Goal: Transaction & Acquisition: Purchase product/service

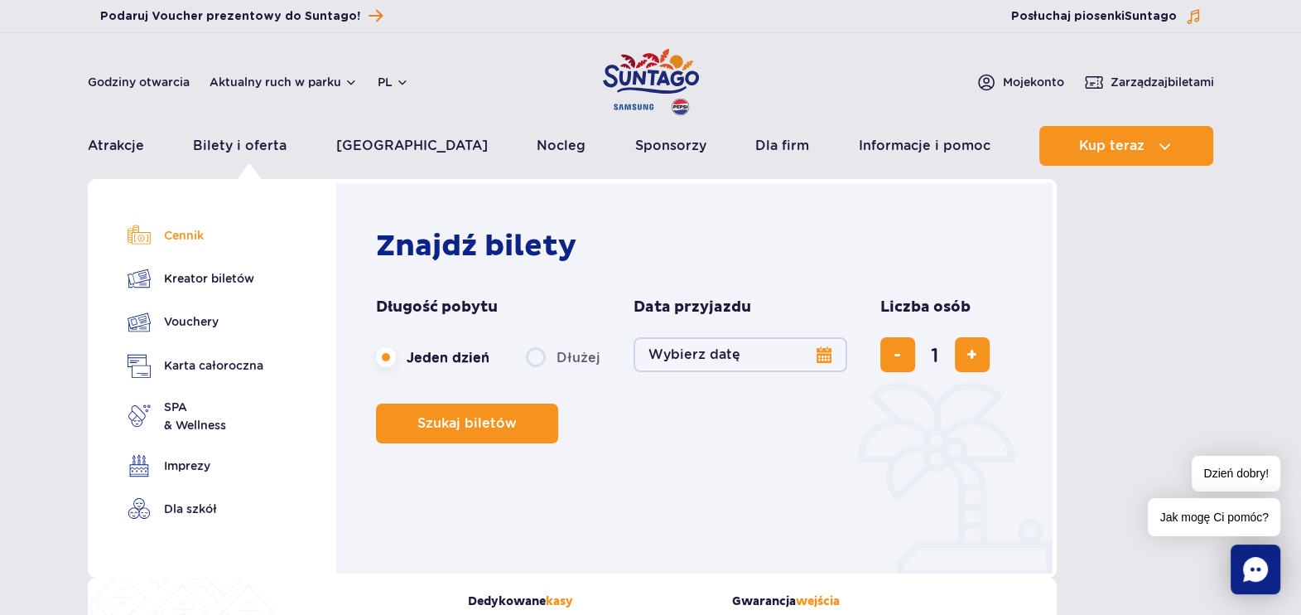
drag, startPoint x: 190, startPoint y: 240, endPoint x: 206, endPoint y: 228, distance: 20.0
click at [190, 240] on link "Cennik" at bounding box center [196, 235] width 136 height 23
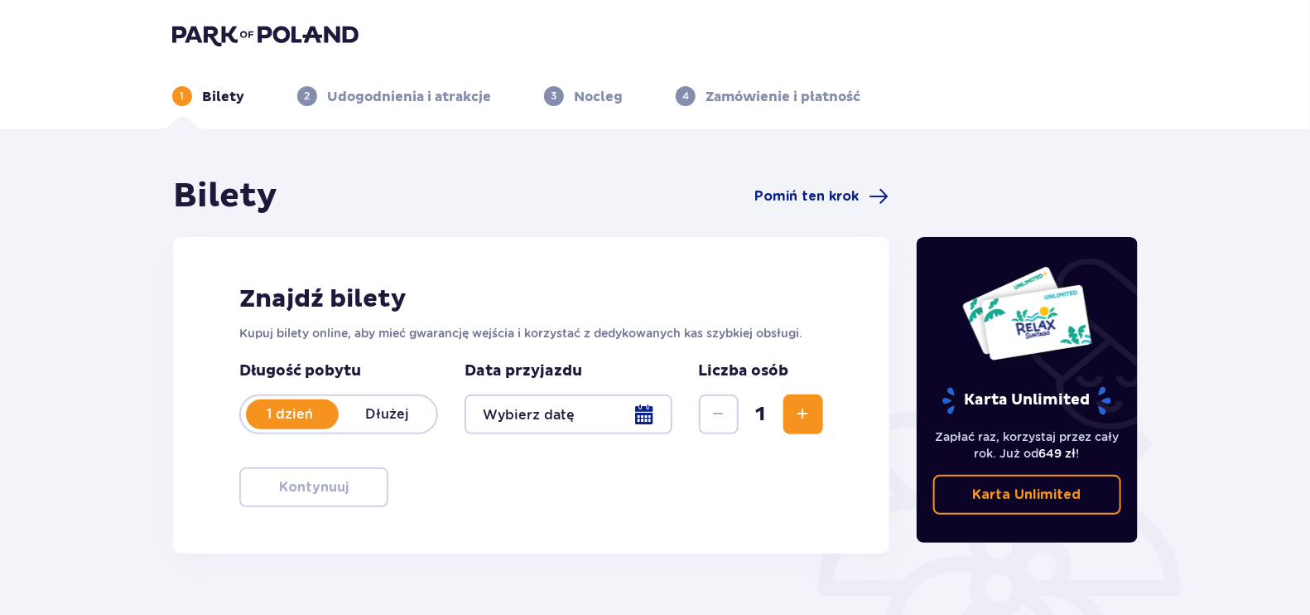
click at [535, 430] on div at bounding box center [569, 414] width 208 height 40
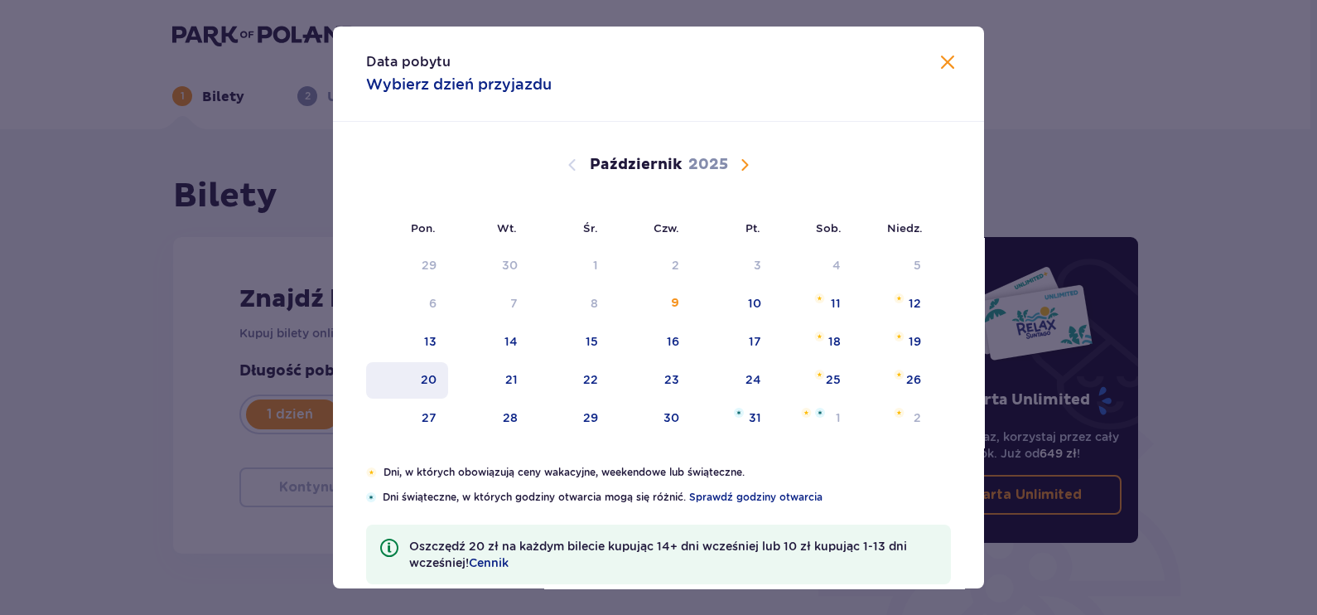
click at [421, 377] on div "20" at bounding box center [429, 379] width 16 height 17
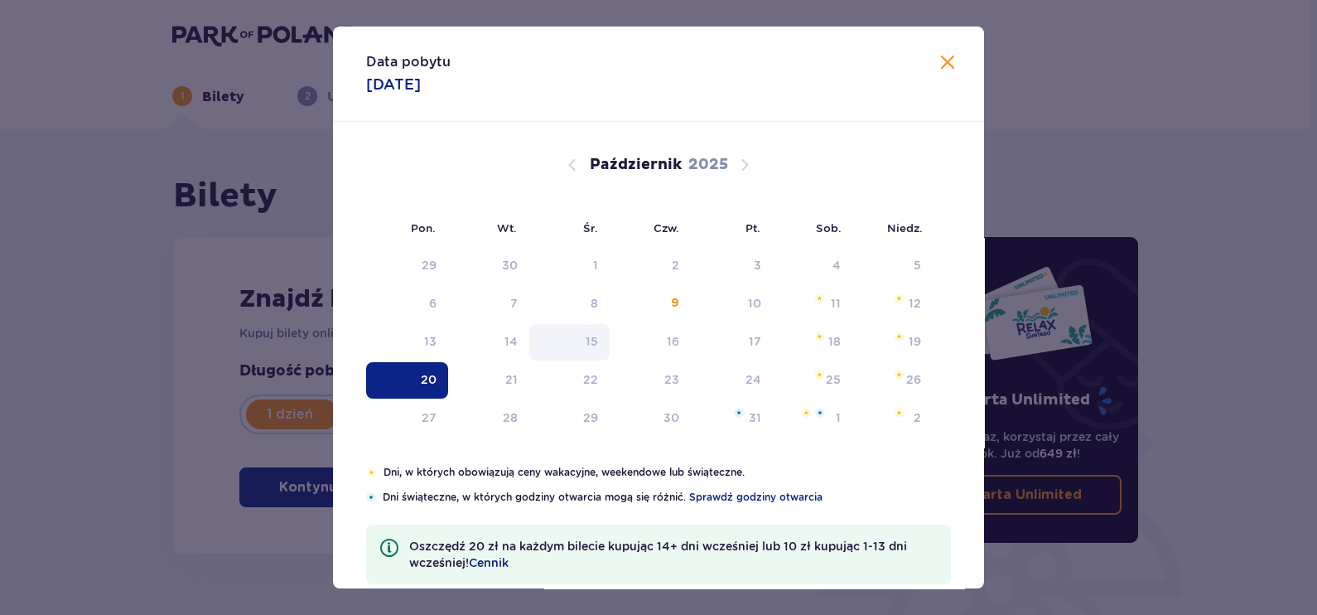
type input "20.10.25"
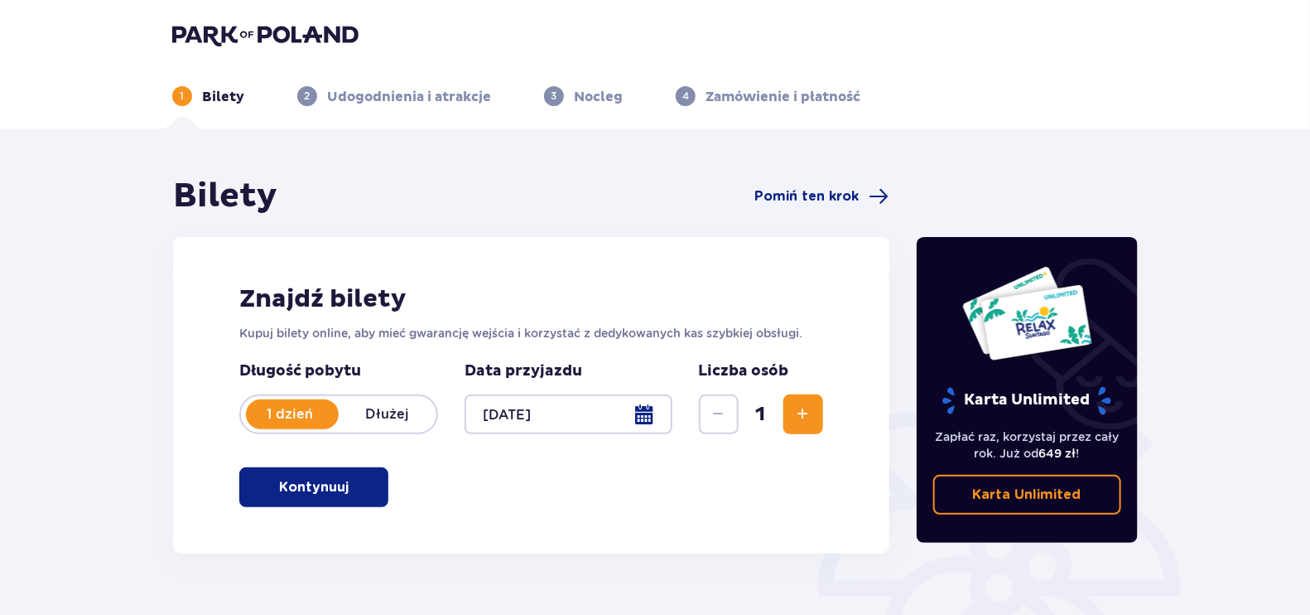
click at [792, 420] on button "Zwiększ" at bounding box center [803, 414] width 40 height 40
click at [793, 420] on span "Zwiększ" at bounding box center [803, 414] width 20 height 20
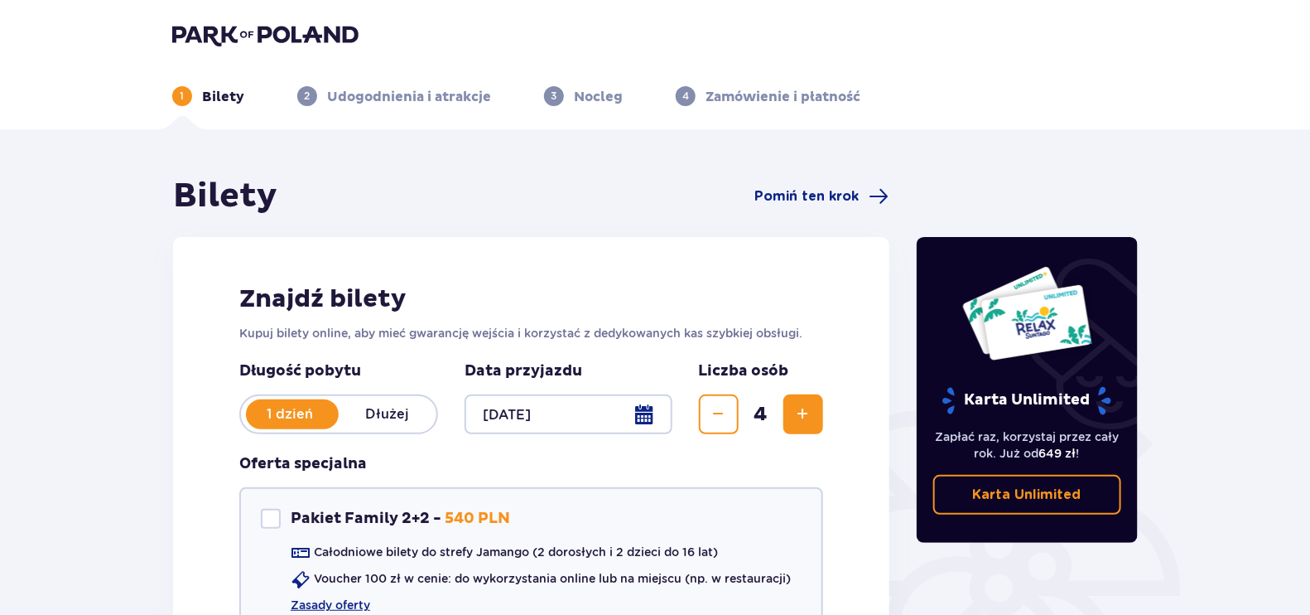
drag, startPoint x: 793, startPoint y: 420, endPoint x: 803, endPoint y: 431, distance: 15.8
click at [803, 431] on button "Zwiększ" at bounding box center [803, 414] width 40 height 40
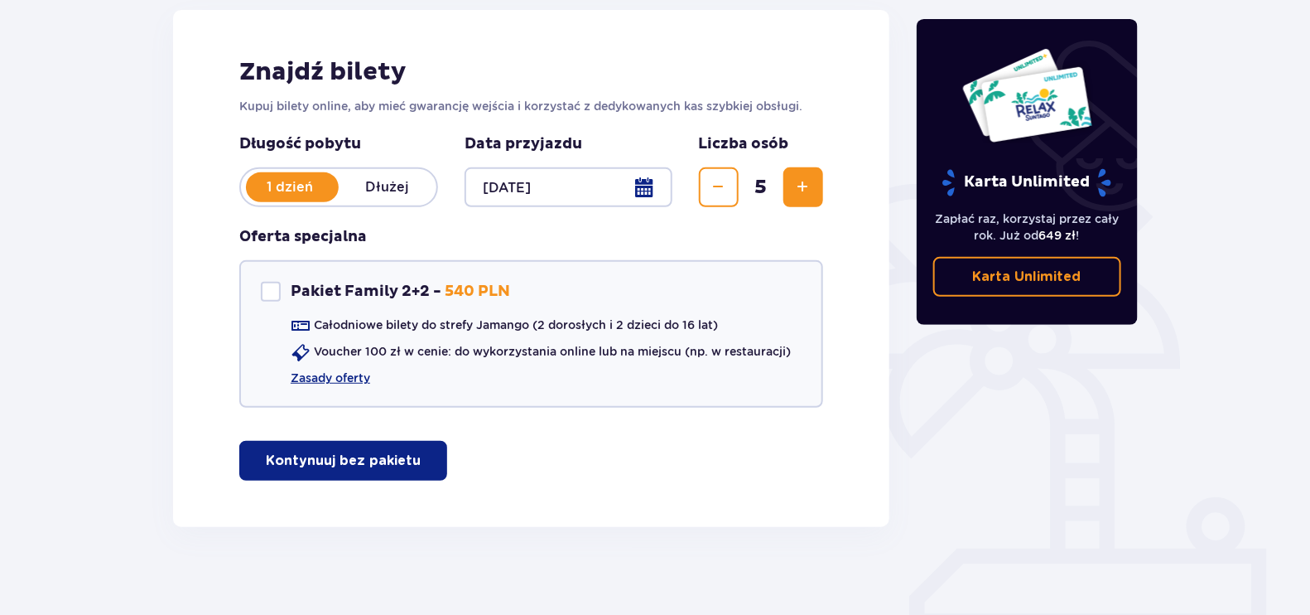
scroll to position [237, 0]
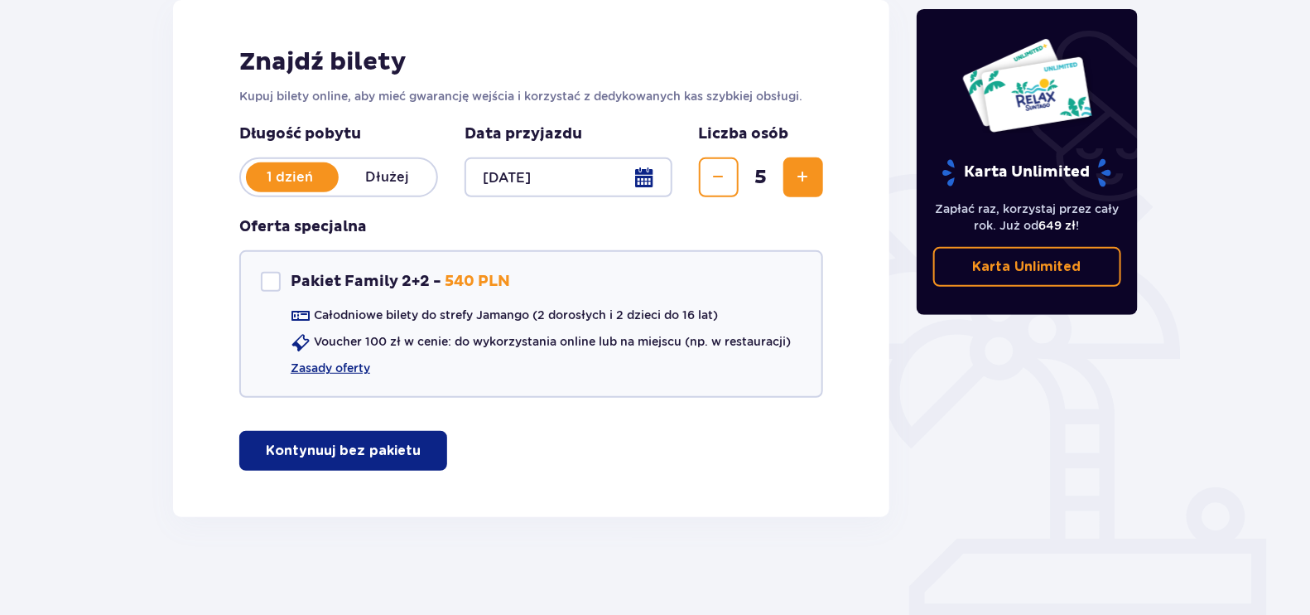
click at [377, 436] on button "Kontynuuj bez pakietu" at bounding box center [343, 451] width 208 height 40
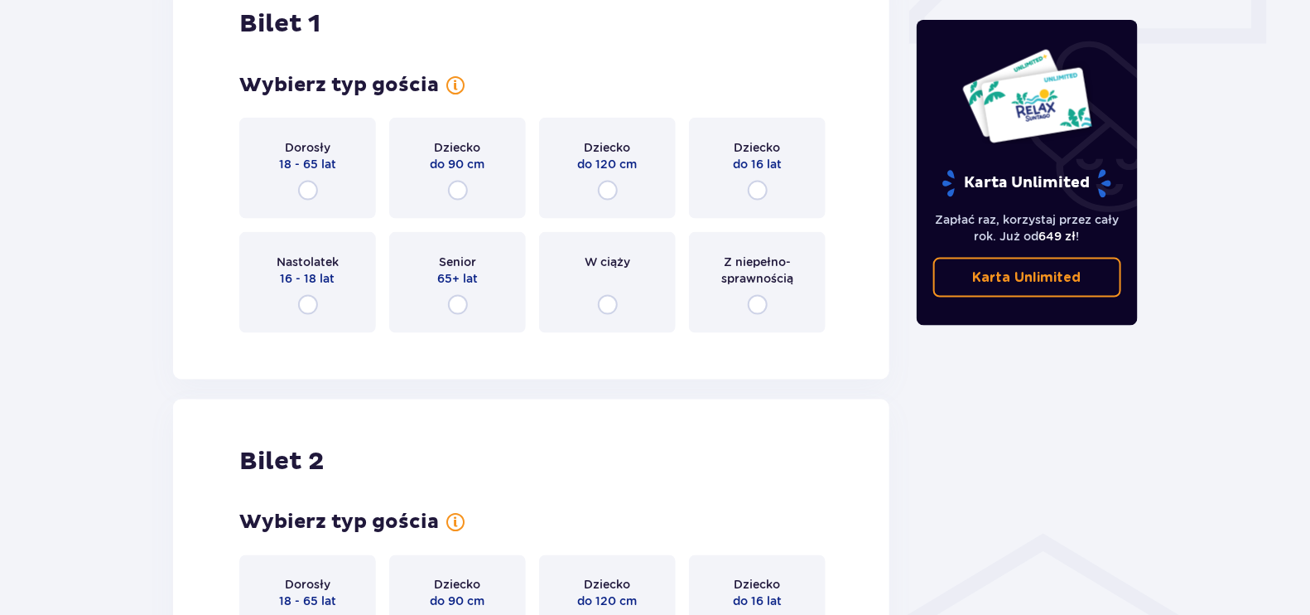
scroll to position [815, 0]
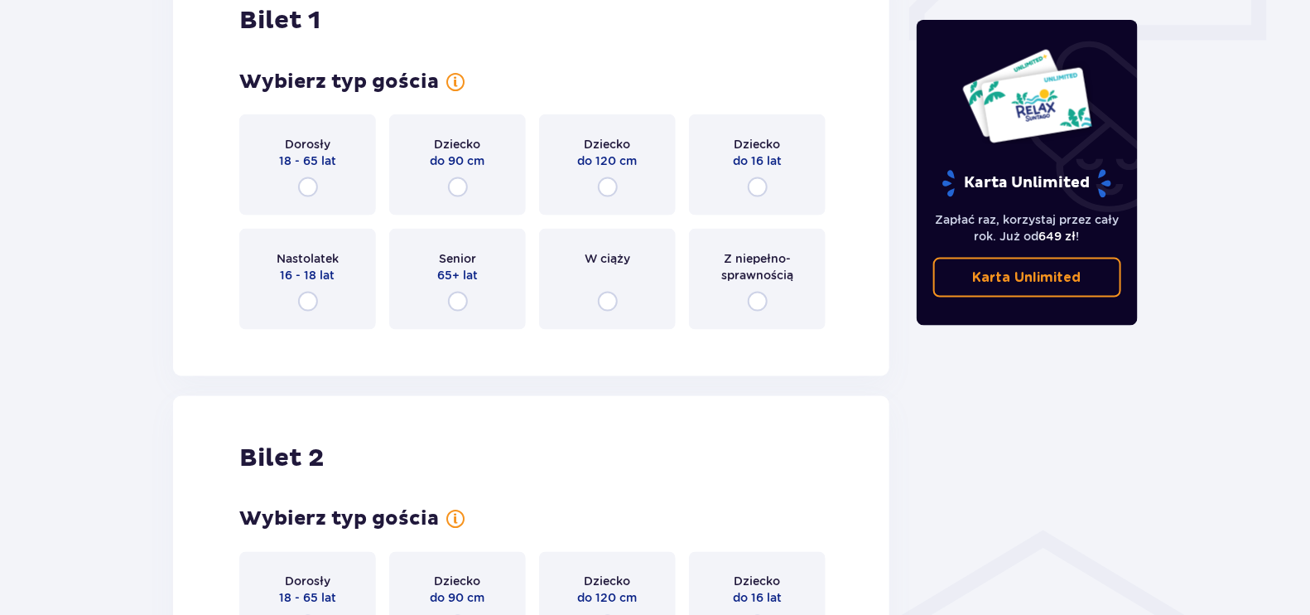
click at [287, 180] on div "Dorosły 18 - 65 lat" at bounding box center [307, 164] width 137 height 101
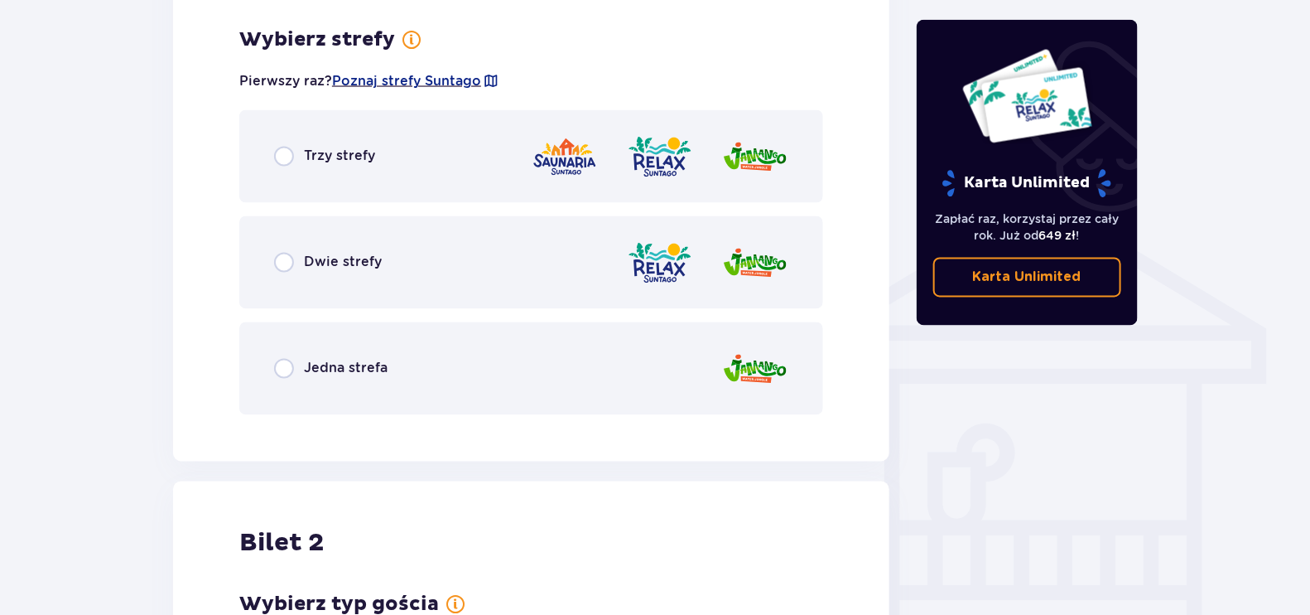
scroll to position [1157, 0]
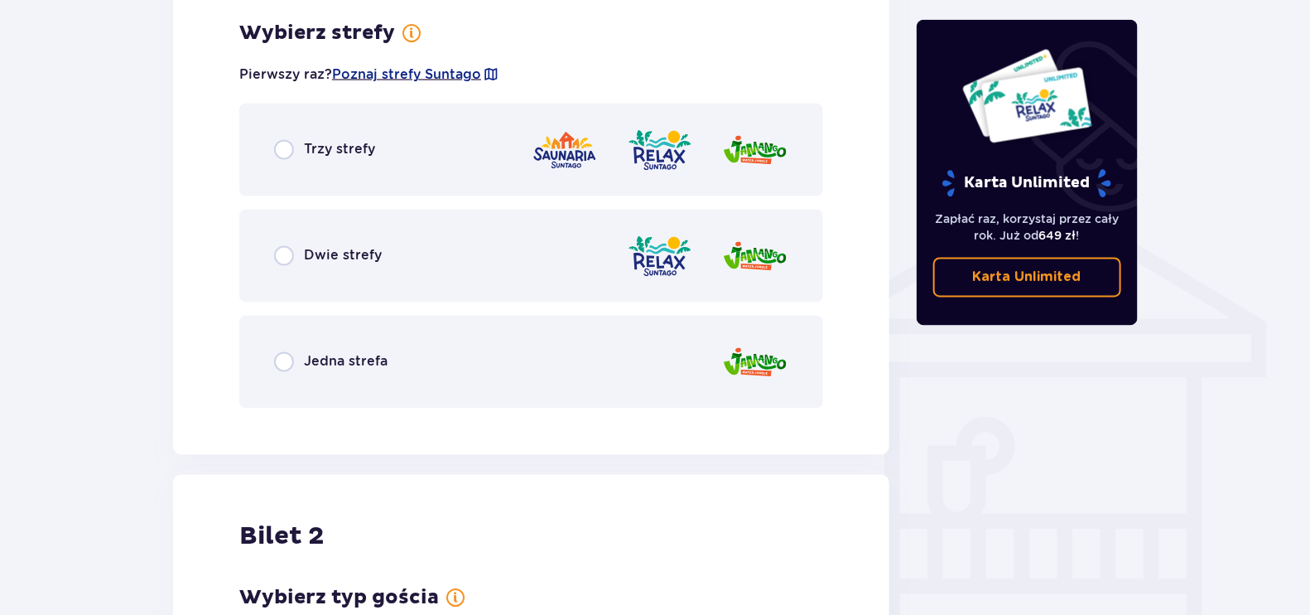
click at [439, 161] on div "Trzy strefy" at bounding box center [531, 150] width 584 height 93
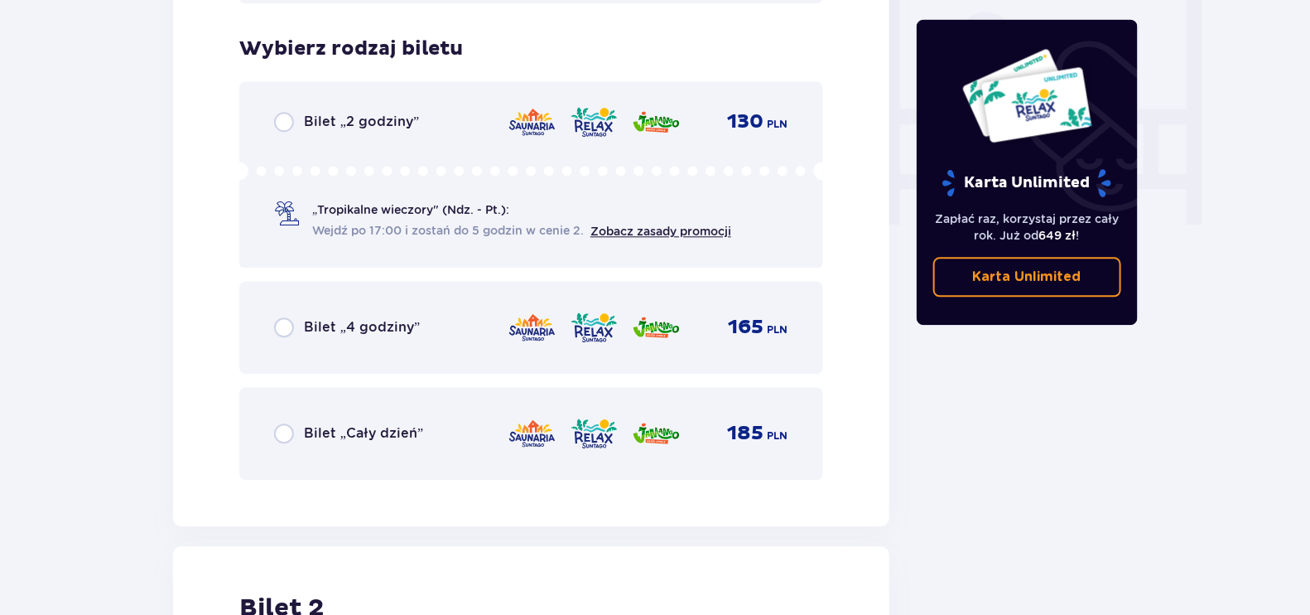
scroll to position [1577, 0]
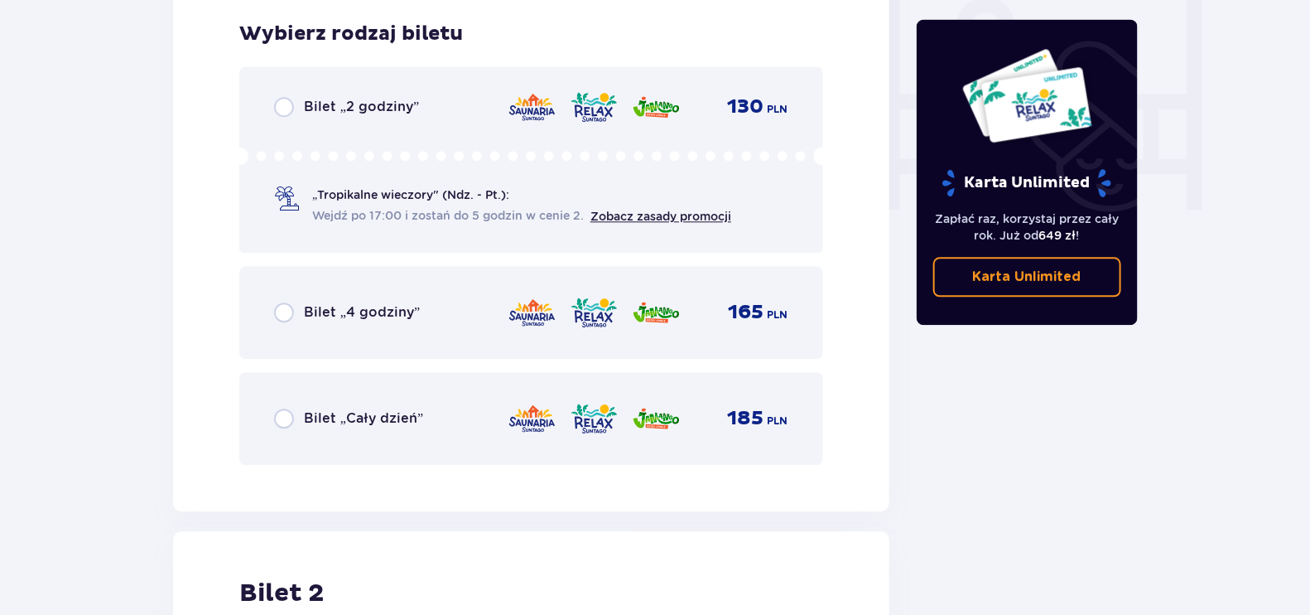
click at [304, 421] on div "Bilet „Cały dzień”" at bounding box center [348, 418] width 149 height 20
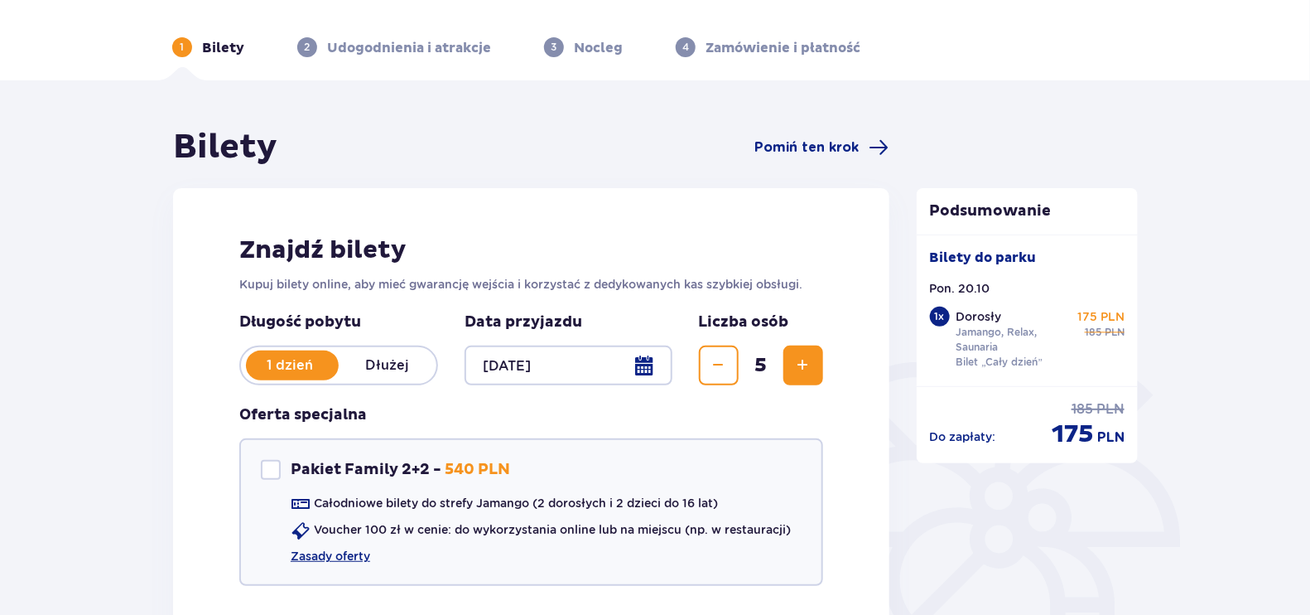
scroll to position [0, 0]
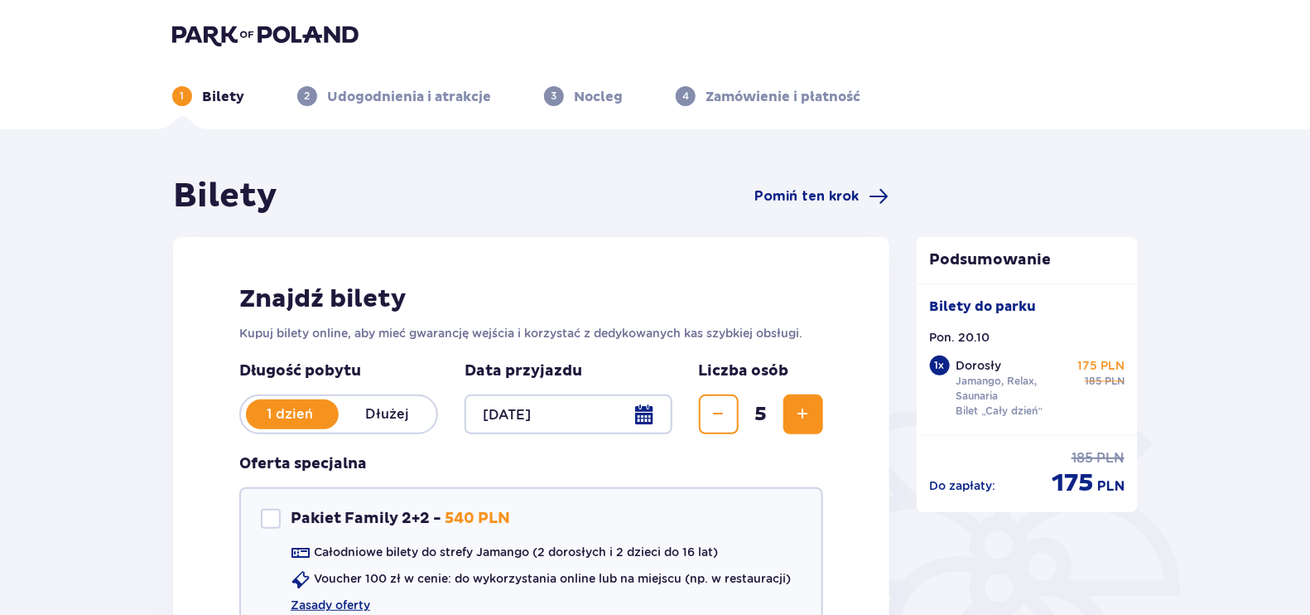
click at [286, 35] on img at bounding box center [265, 34] width 186 height 23
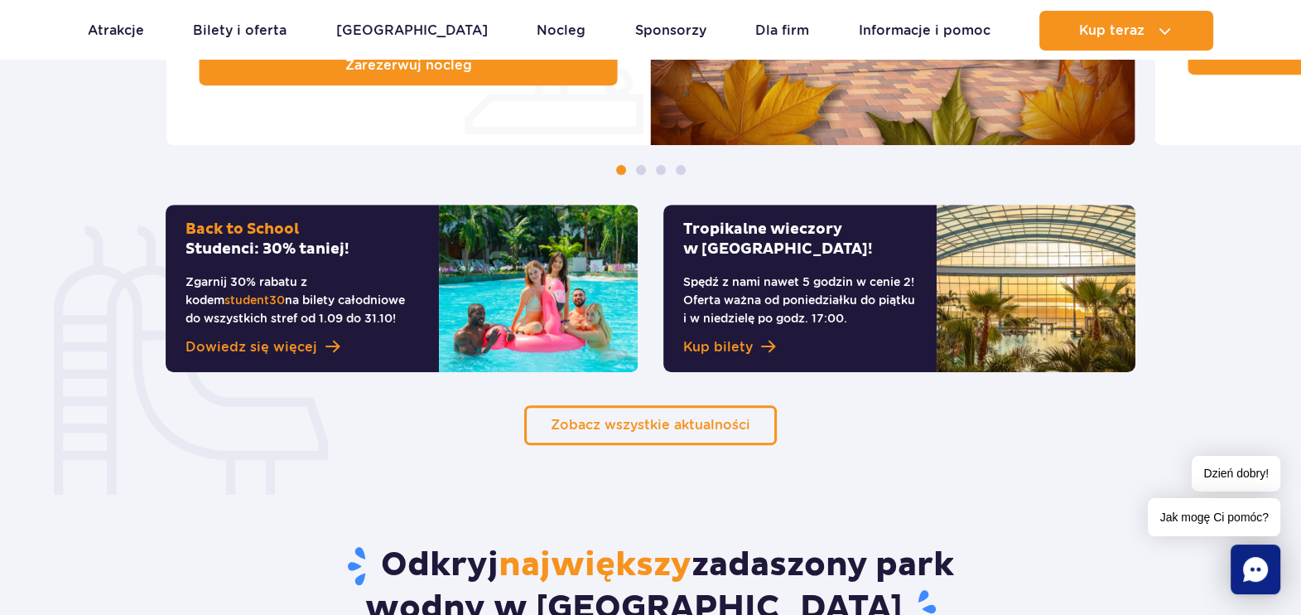
scroll to position [1242, 0]
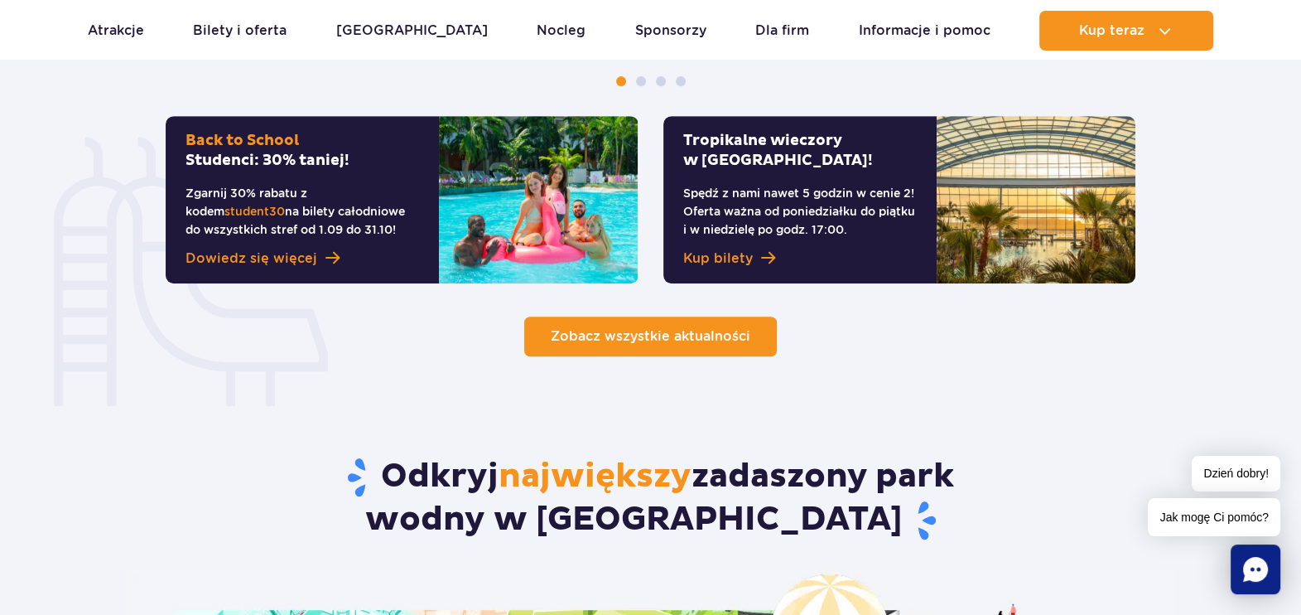
click at [651, 340] on span "Zobacz wszystkie aktualności" at bounding box center [651, 336] width 200 height 16
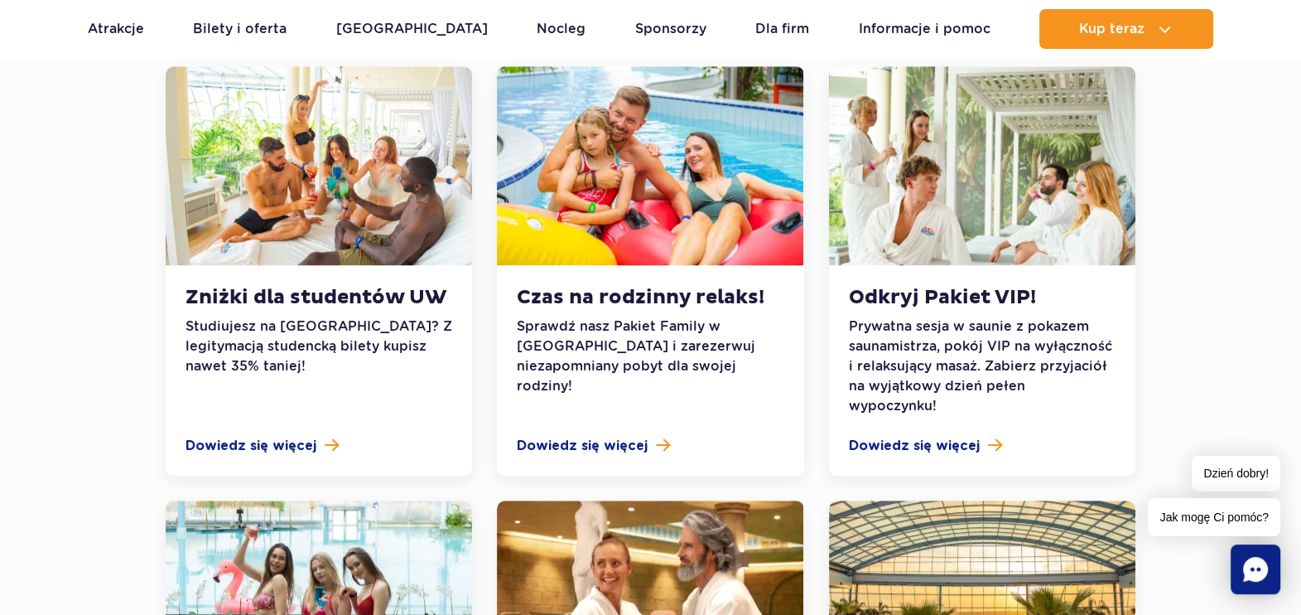
scroll to position [1345, 0]
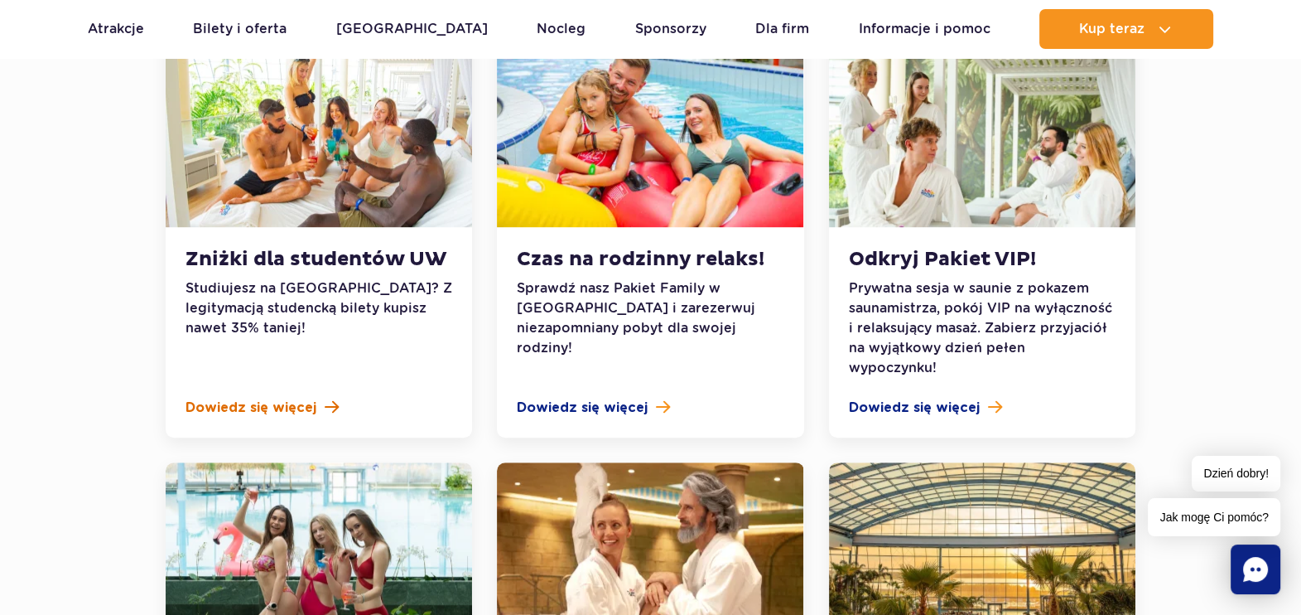
click at [302, 398] on span "Dowiedz się więcej" at bounding box center [251, 408] width 131 height 20
